Goal: Find specific page/section: Find specific page/section

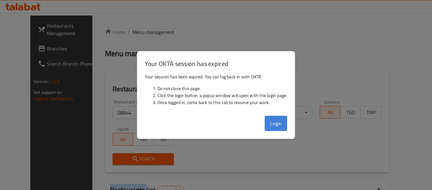
click at [275, 125] on button "Login" at bounding box center [276, 123] width 23 height 15
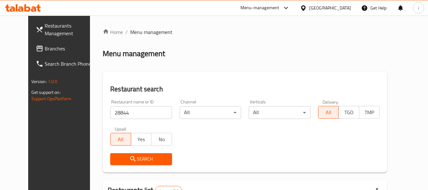
click at [337, 10] on div "Kuwait" at bounding box center [330, 7] width 42 height 7
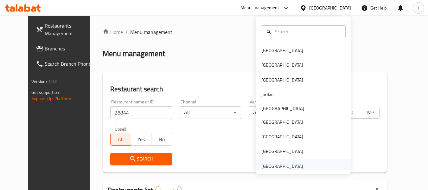
click at [283, 168] on div "United Arab Emirates" at bounding box center [282, 165] width 42 height 7
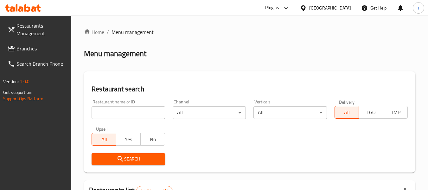
click at [32, 52] on span "Branches" at bounding box center [41, 49] width 50 height 8
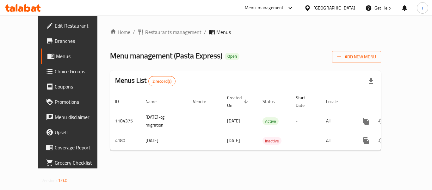
click at [154, 27] on div "Home / Restaurants management / Menus Menu management ( Pasta Express ) Open Ad…" at bounding box center [245, 92] width 297 height 153
click at [154, 35] on span "Restaurants management" at bounding box center [173, 32] width 56 height 8
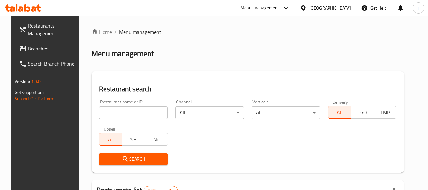
click at [114, 115] on input "search" at bounding box center [133, 112] width 69 height 13
paste input "452"
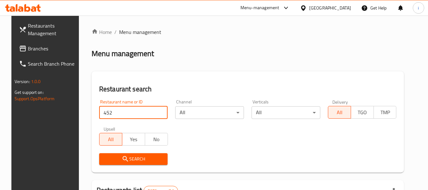
type input "452"
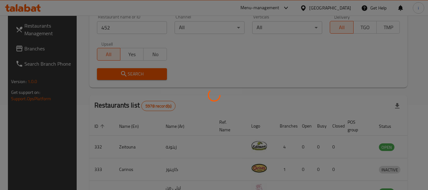
scroll to position [87, 0]
